Goal: Obtain resource: Download file/media

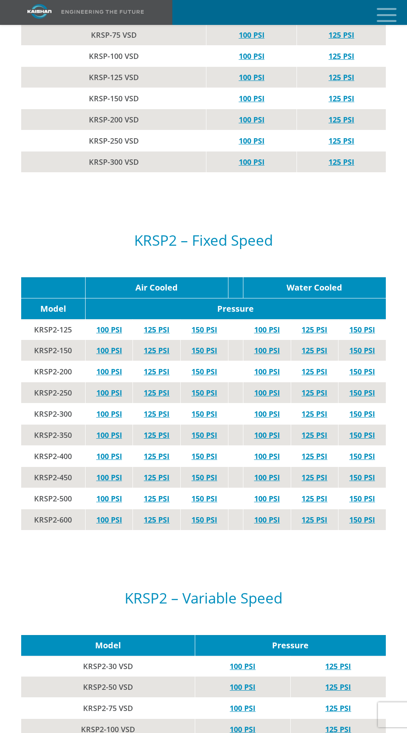
scroll to position [2269, 0]
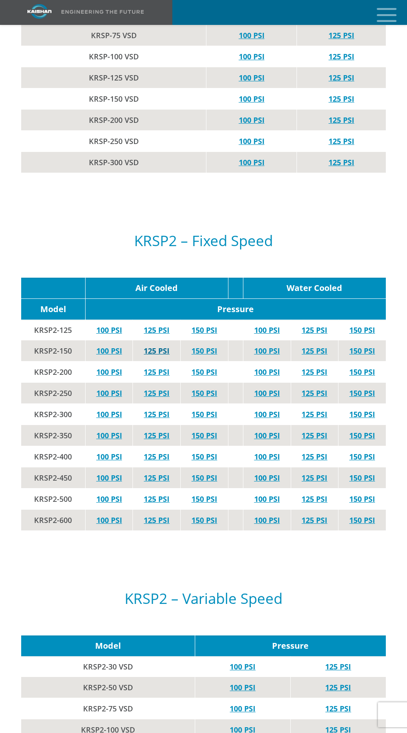
click at [159, 346] on link "125 PSI" at bounding box center [157, 351] width 26 height 10
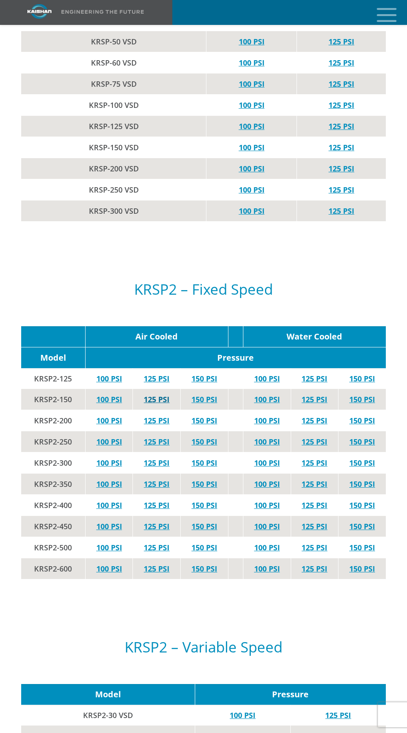
scroll to position [2220, 0]
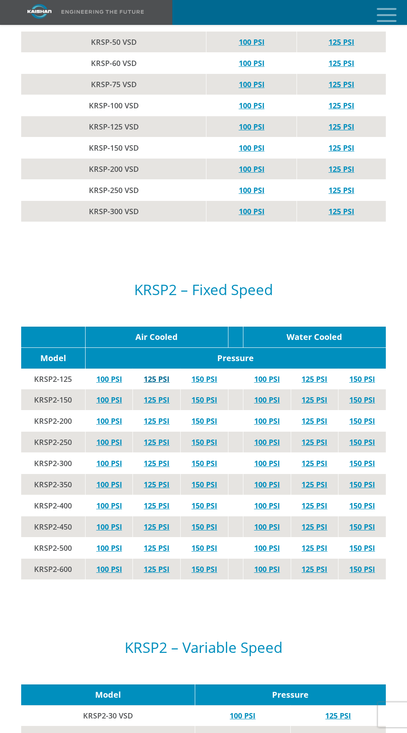
click at [161, 374] on link "125 PSI" at bounding box center [157, 379] width 26 height 10
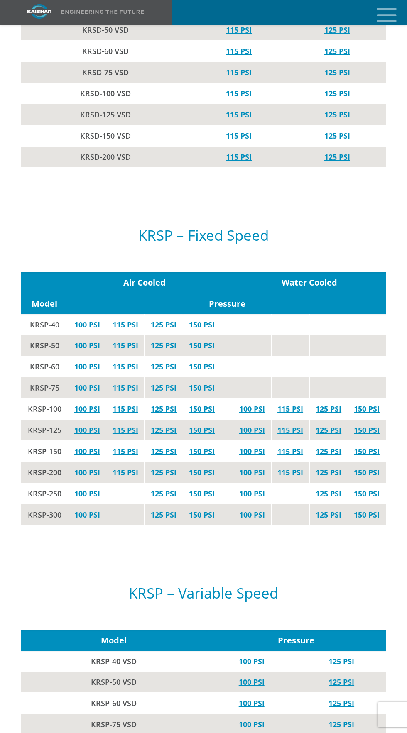
scroll to position [1579, 0]
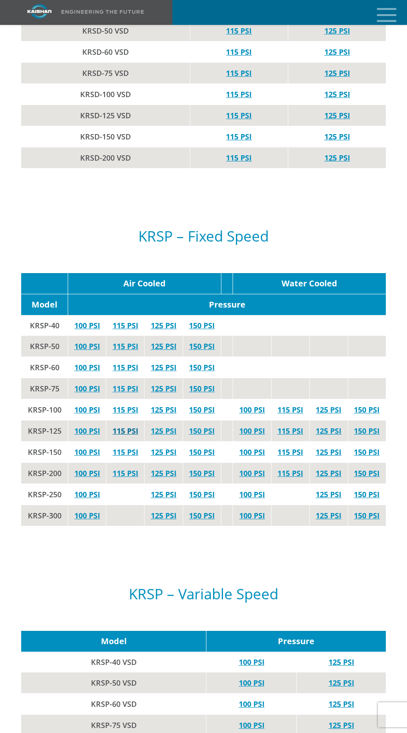
click at [123, 426] on link "115 PSI" at bounding box center [125, 431] width 26 height 10
click at [168, 405] on link "125 PSI" at bounding box center [164, 410] width 26 height 10
click at [123, 383] on link "115 PSI" at bounding box center [125, 388] width 26 height 10
click at [130, 426] on link "115 PSI" at bounding box center [125, 431] width 26 height 10
click at [174, 426] on link "125 PSI" at bounding box center [164, 431] width 26 height 10
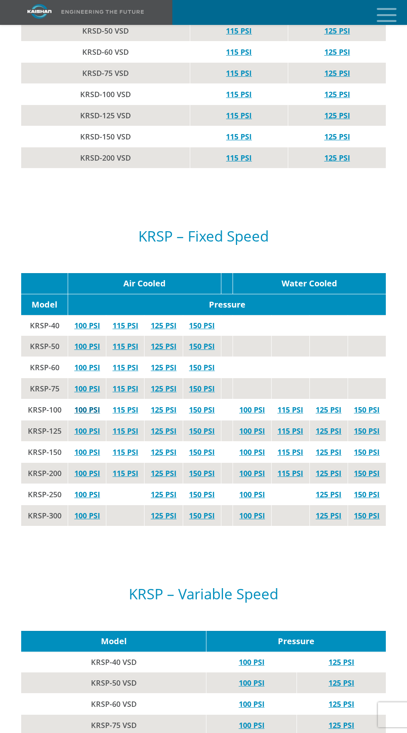
click at [89, 405] on link "100 PSI" at bounding box center [87, 410] width 26 height 10
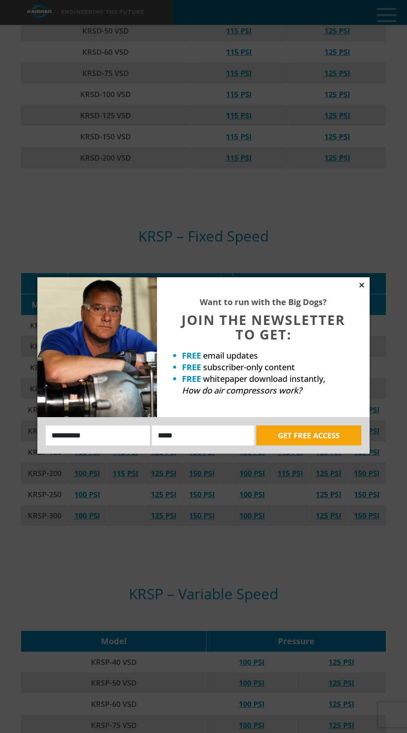
click at [361, 285] on icon at bounding box center [361, 285] width 5 height 5
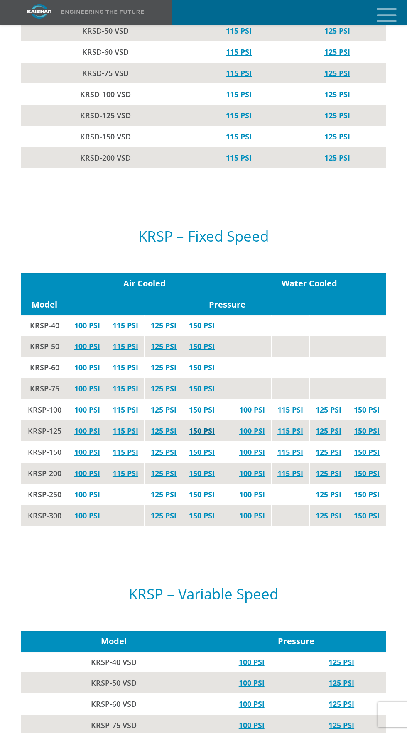
click at [194, 426] on link "150 PSI" at bounding box center [202, 431] width 26 height 10
click at [199, 447] on link "150 PSI" at bounding box center [202, 452] width 26 height 10
click at [156, 426] on link "125 PSI" at bounding box center [164, 431] width 26 height 10
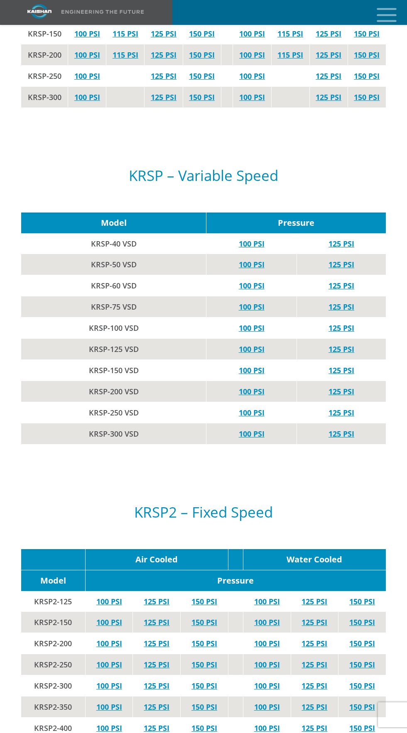
scroll to position [1999, 0]
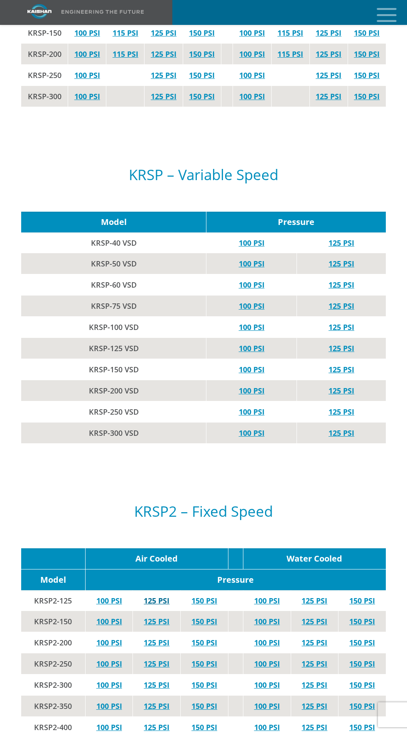
click at [166, 596] on link "125 PSI" at bounding box center [157, 601] width 26 height 10
click at [203, 596] on link "150 PSI" at bounding box center [204, 601] width 26 height 10
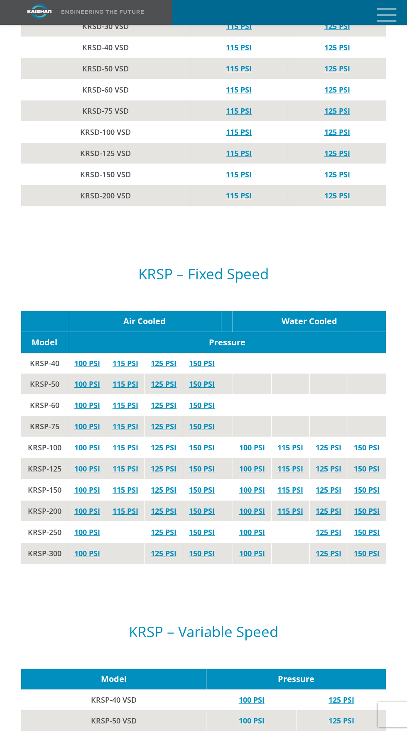
scroll to position [1521, 0]
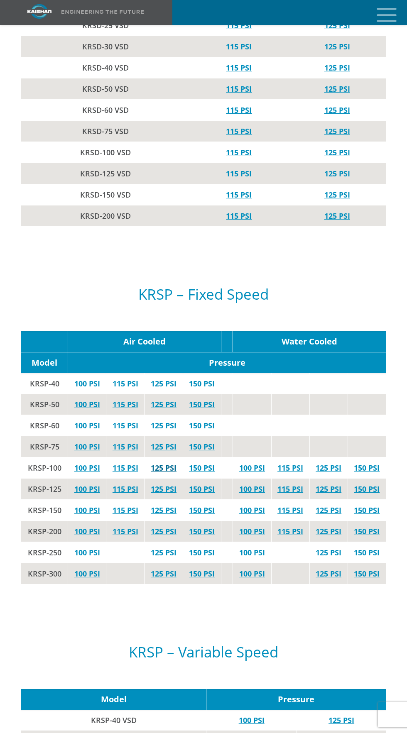
click at [167, 463] on link "125 PSI" at bounding box center [164, 468] width 26 height 10
click at [164, 484] on link "125 PSI" at bounding box center [164, 489] width 26 height 10
